Goal: Find specific page/section: Find specific page/section

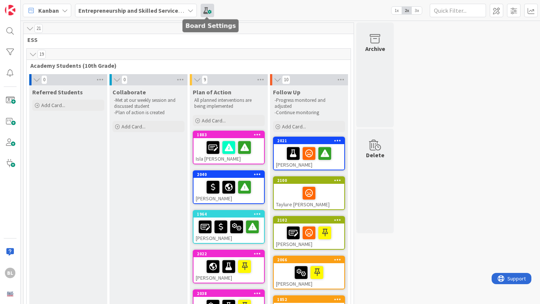
click at [206, 10] on span at bounding box center [207, 10] width 13 height 13
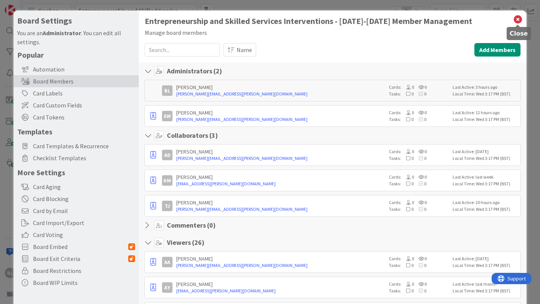
click at [518, 19] on icon at bounding box center [518, 19] width 10 height 10
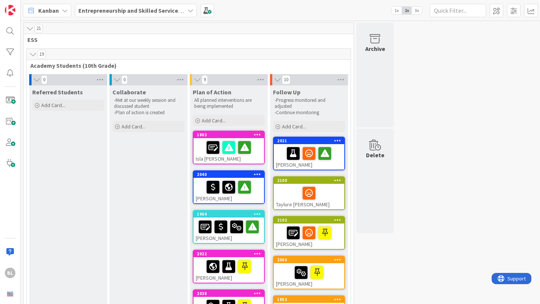
click at [189, 10] on icon at bounding box center [190, 10] width 6 height 6
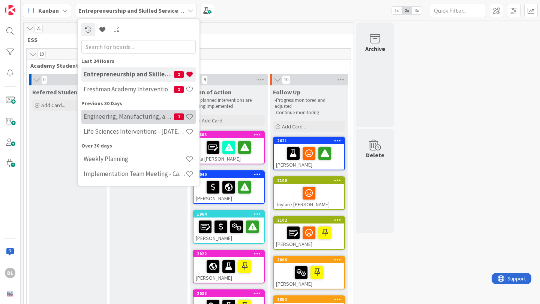
click at [131, 119] on h4 "Engineering, Manufacturing, and Transportation" at bounding box center [129, 116] width 90 height 7
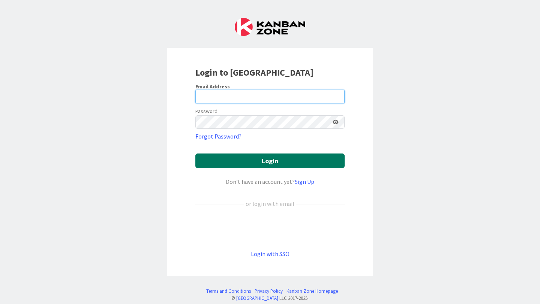
type input "[PERSON_NAME][EMAIL_ADDRESS][PERSON_NAME][DOMAIN_NAME]"
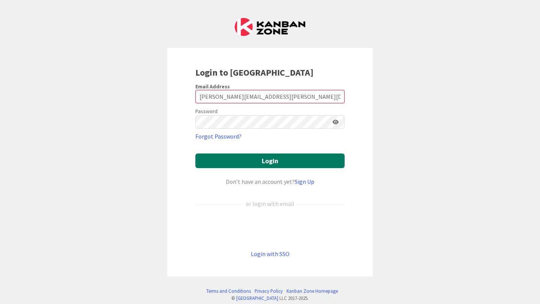
click at [265, 162] on button "Login" at bounding box center [269, 161] width 149 height 15
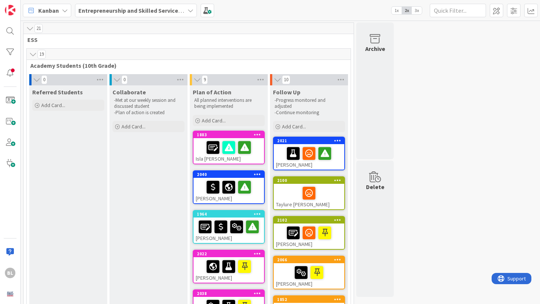
click at [191, 9] on icon at bounding box center [190, 10] width 6 height 6
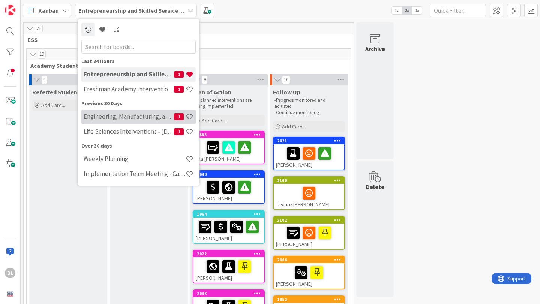
click at [124, 123] on div "Engineering, Manufacturing, and Transportation 1" at bounding box center [138, 117] width 114 height 14
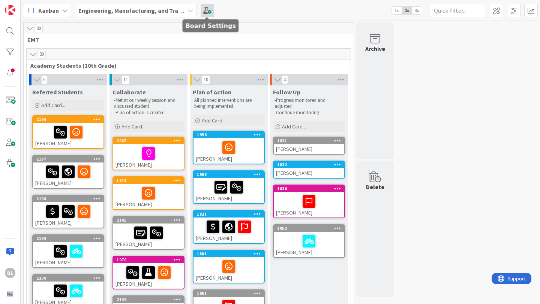
click at [210, 10] on span at bounding box center [207, 10] width 13 height 13
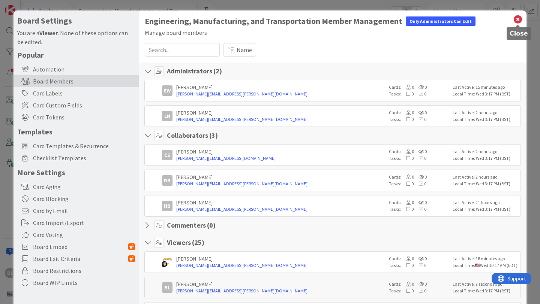
click at [517, 18] on icon at bounding box center [518, 19] width 10 height 10
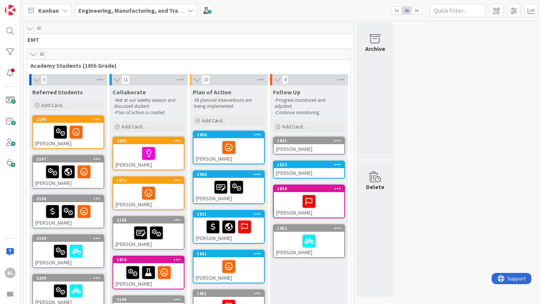
click at [187, 9] on icon at bounding box center [190, 10] width 6 height 6
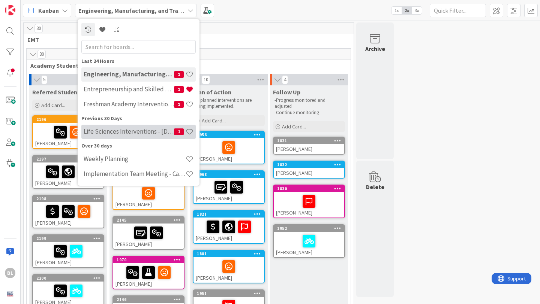
click at [104, 133] on h4 "Life Sciences Interventions - [DATE]-[DATE]" at bounding box center [129, 131] width 90 height 7
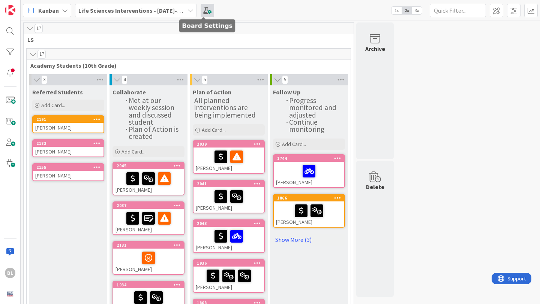
click at [203, 12] on span at bounding box center [207, 10] width 13 height 13
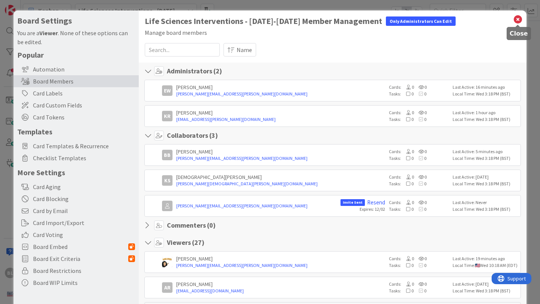
click at [518, 20] on icon at bounding box center [518, 19] width 10 height 10
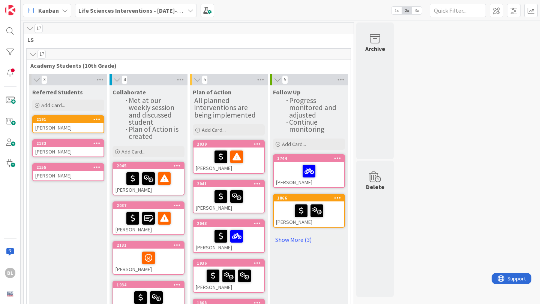
click at [187, 9] on icon at bounding box center [190, 10] width 6 height 6
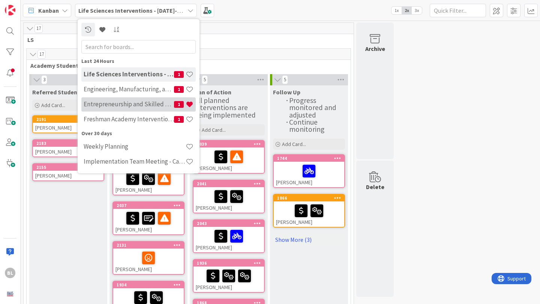
click at [123, 103] on h4 "Entrepreneurship and Skilled Services Interventions - [DATE]-[DATE]" at bounding box center [129, 103] width 90 height 7
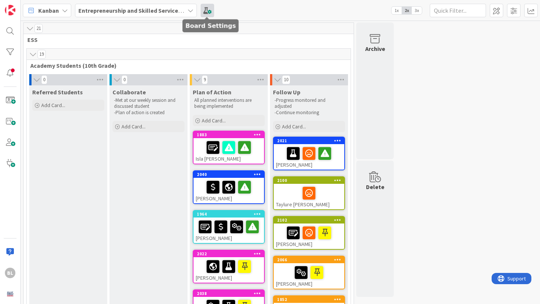
click at [204, 12] on span at bounding box center [207, 10] width 13 height 13
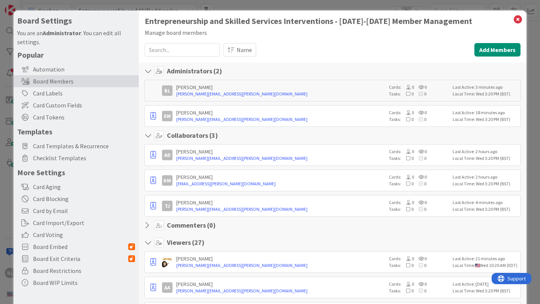
click at [166, 51] on input at bounding box center [182, 49] width 75 height 13
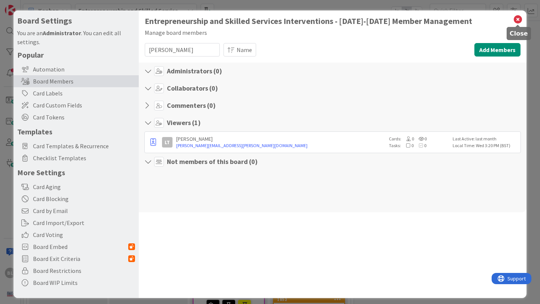
type input "[PERSON_NAME]"
click at [518, 20] on icon at bounding box center [518, 19] width 10 height 10
